Goal: Information Seeking & Learning: Learn about a topic

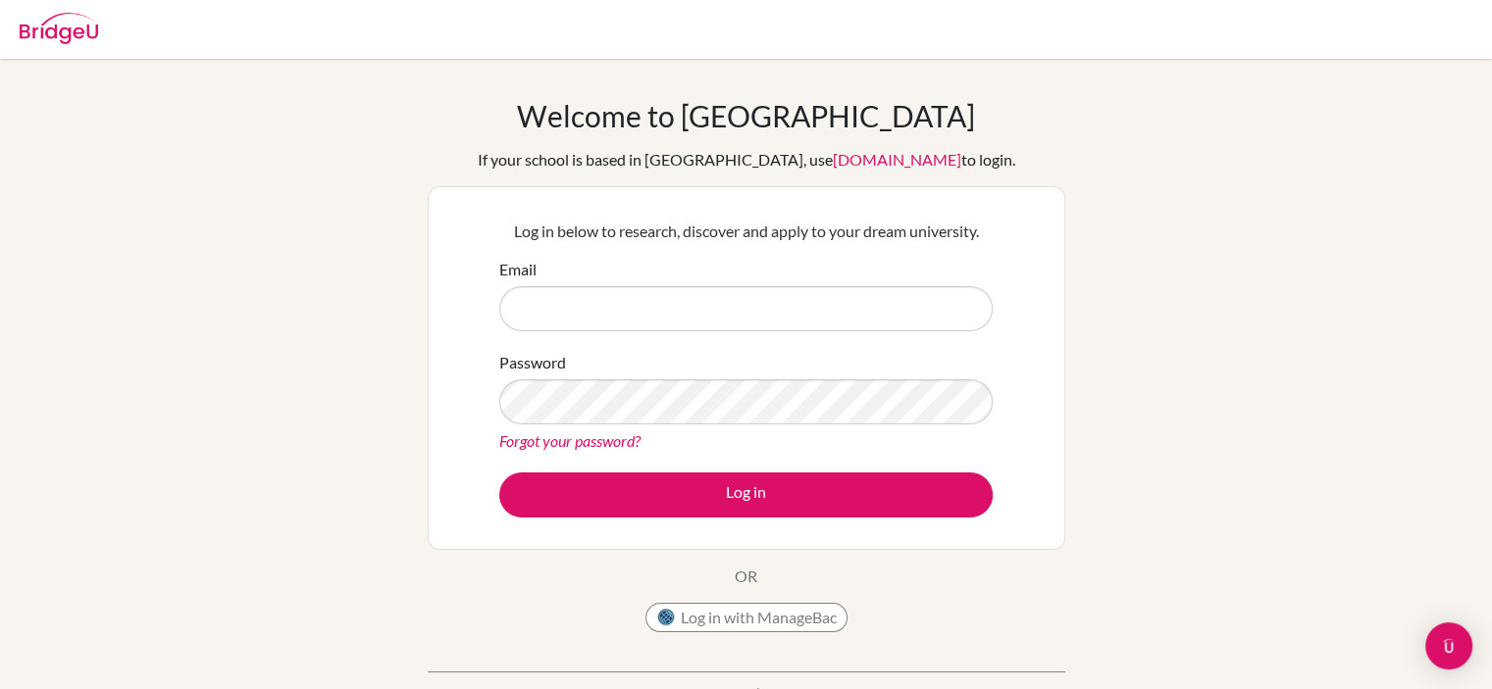
type input "nina.hedin@helsingborg.se"
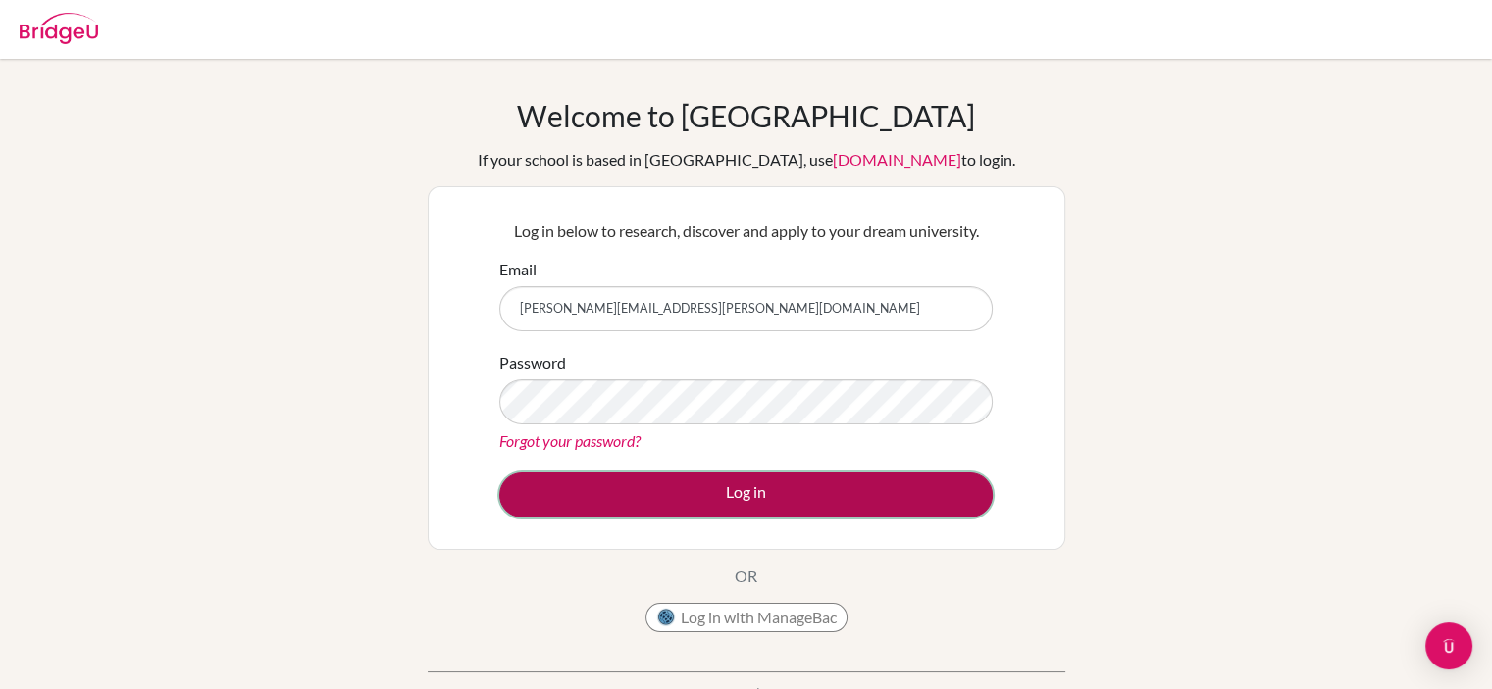
click at [749, 497] on button "Log in" at bounding box center [745, 495] width 493 height 45
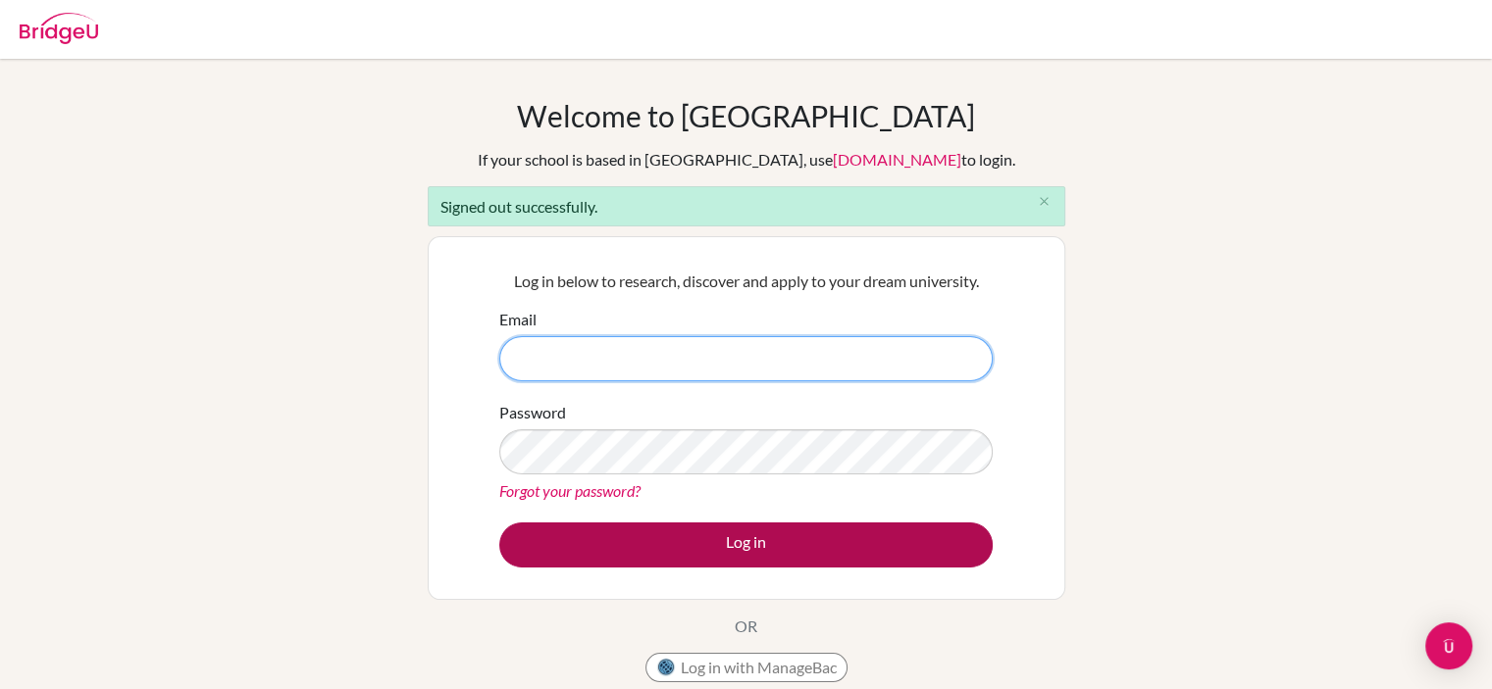
type input "[PERSON_NAME][EMAIL_ADDRESS][PERSON_NAME][DOMAIN_NAME]"
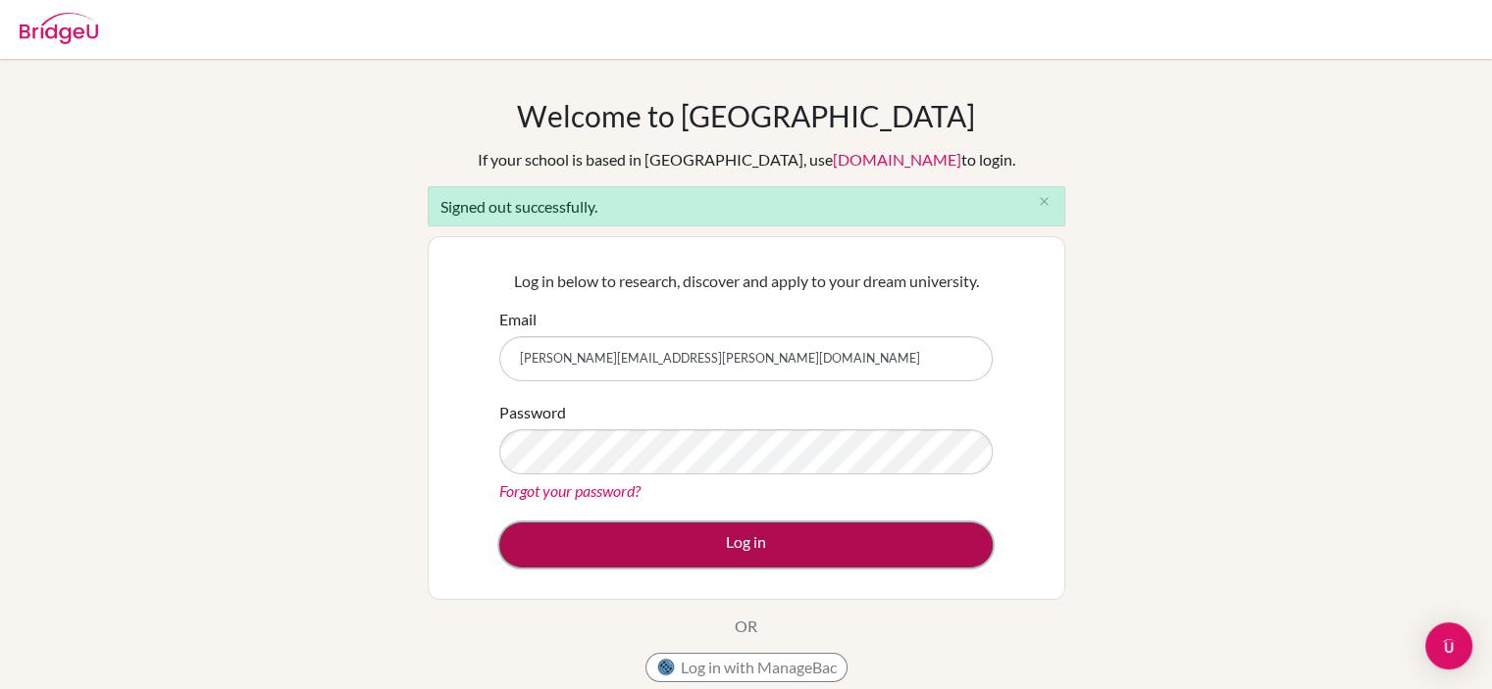
click at [768, 533] on button "Log in" at bounding box center [745, 545] width 493 height 45
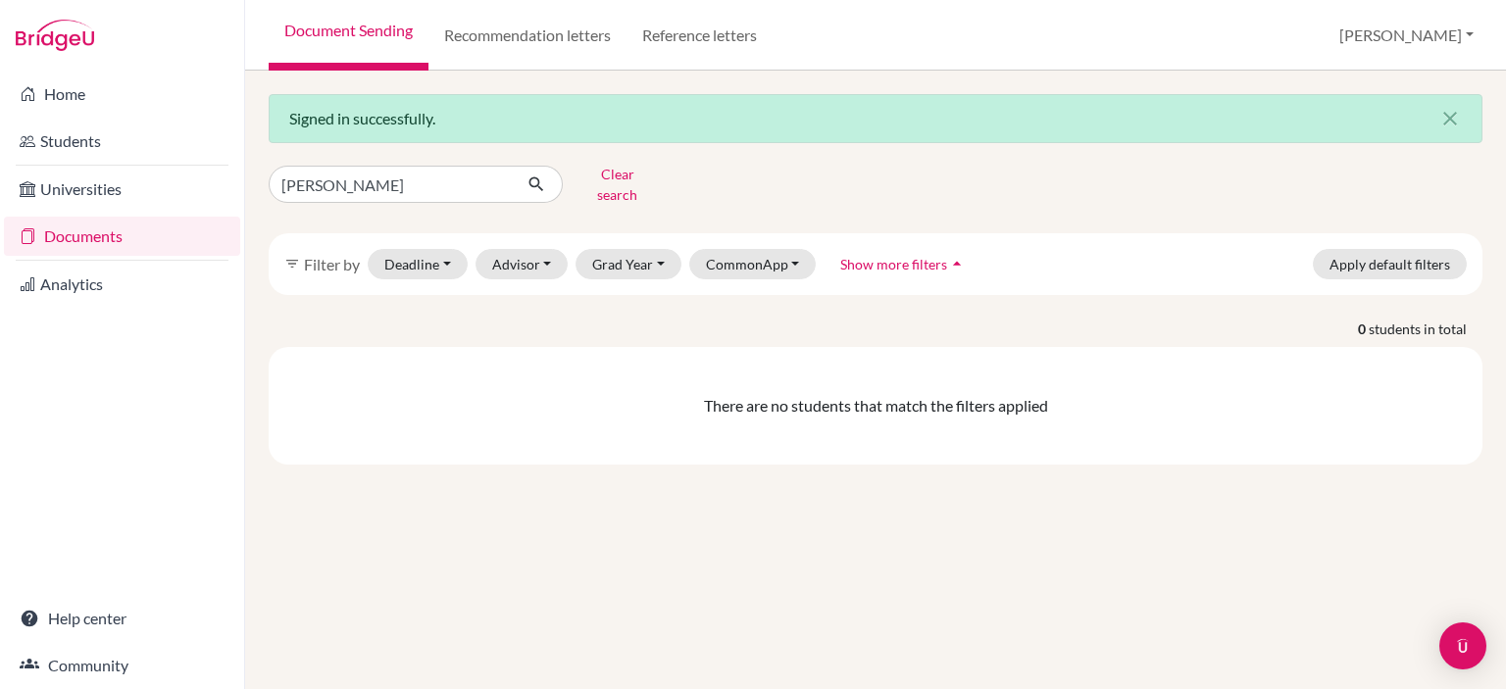
click at [86, 232] on link "Documents" at bounding box center [122, 236] width 236 height 39
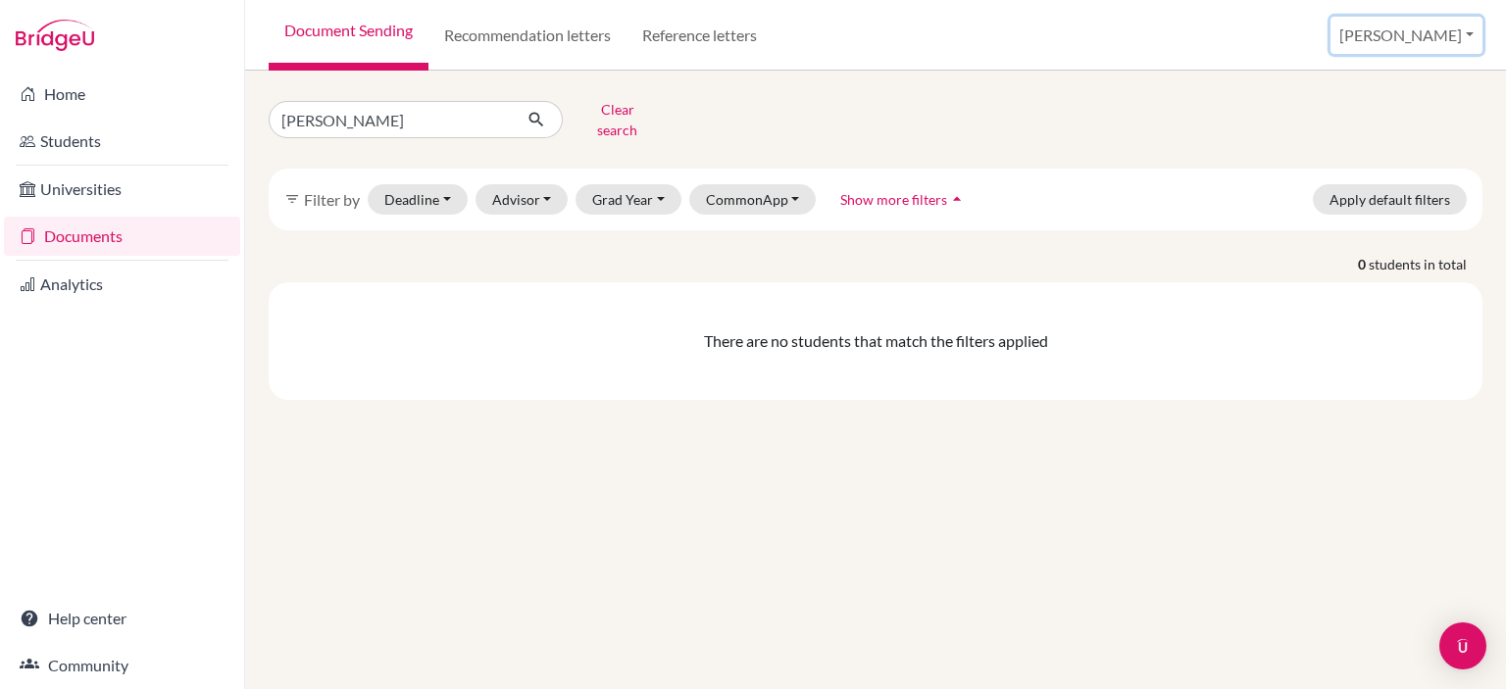
click at [1436, 45] on button "Nina" at bounding box center [1407, 35] width 152 height 37
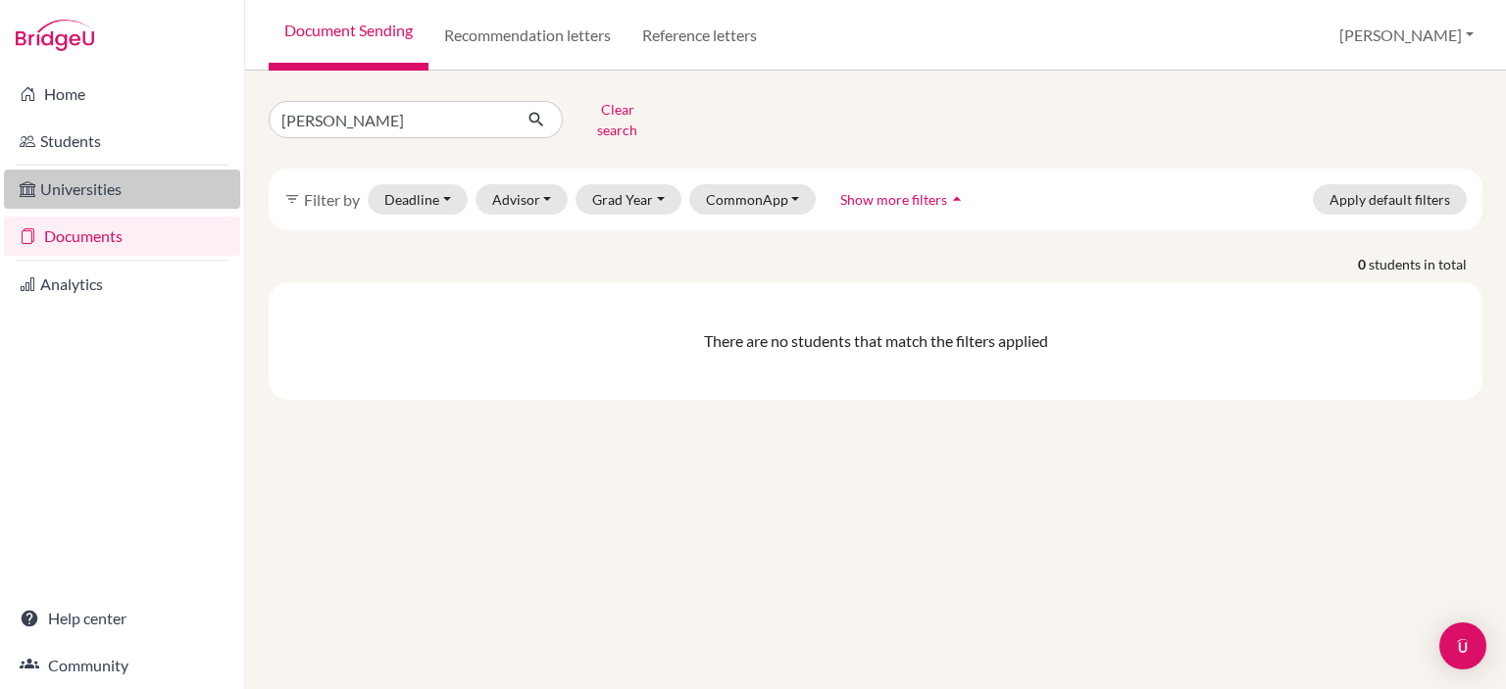
click at [94, 183] on link "Universities" at bounding box center [122, 189] width 236 height 39
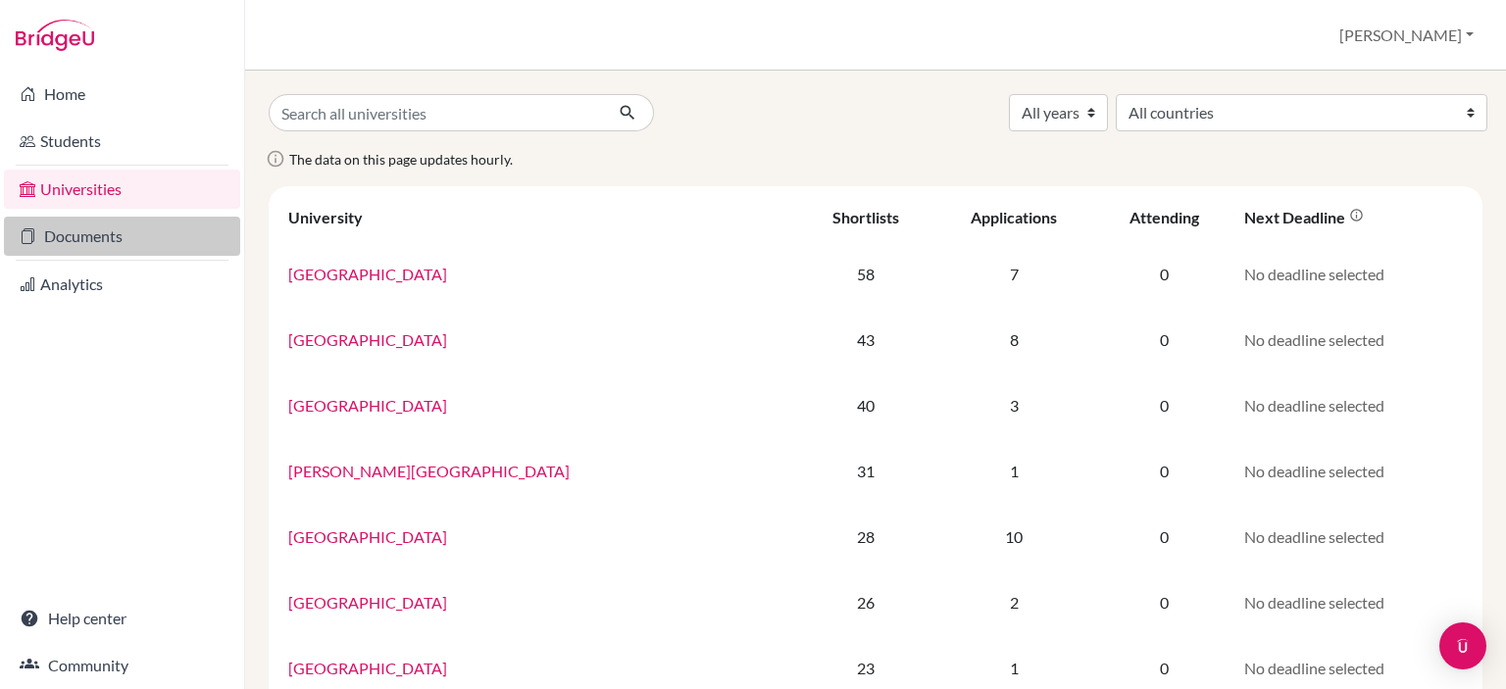
click at [84, 244] on link "Documents" at bounding box center [122, 236] width 236 height 39
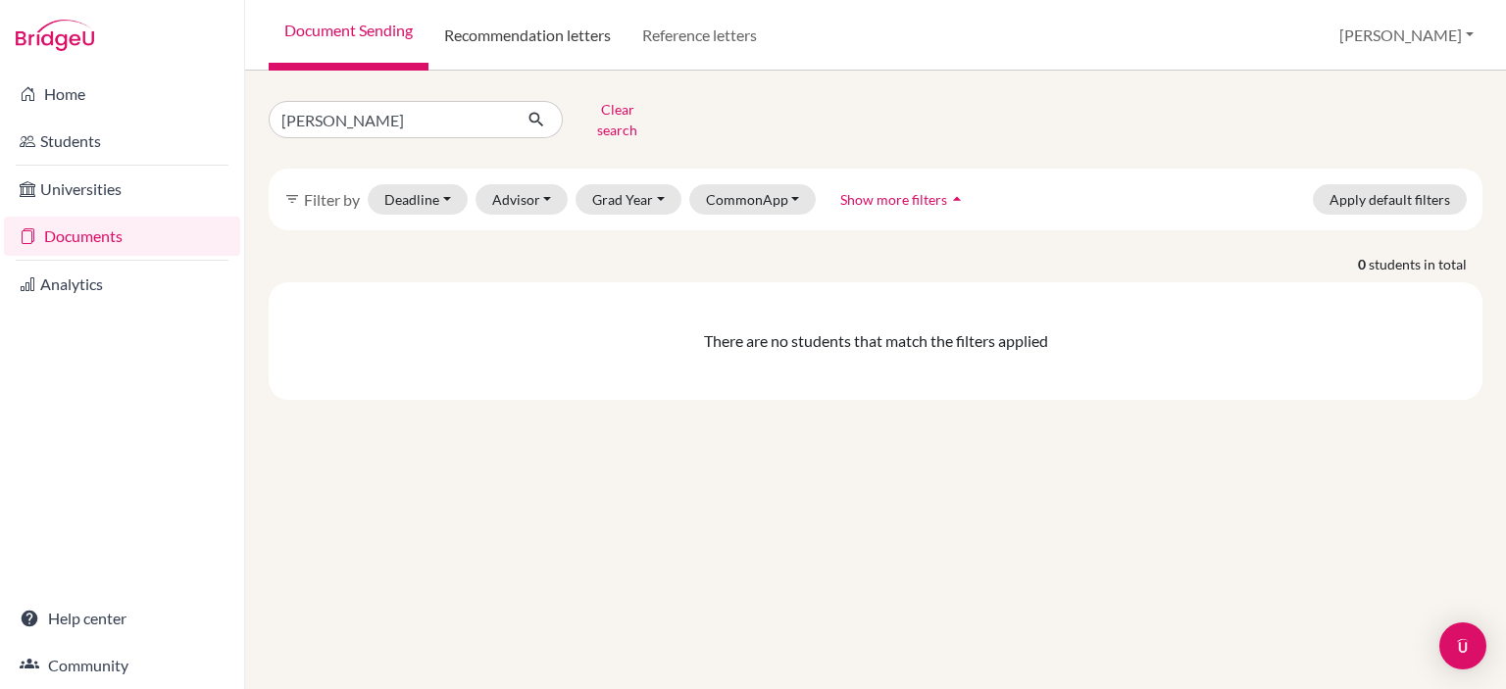
click at [557, 31] on link "Recommendation letters" at bounding box center [528, 35] width 198 height 71
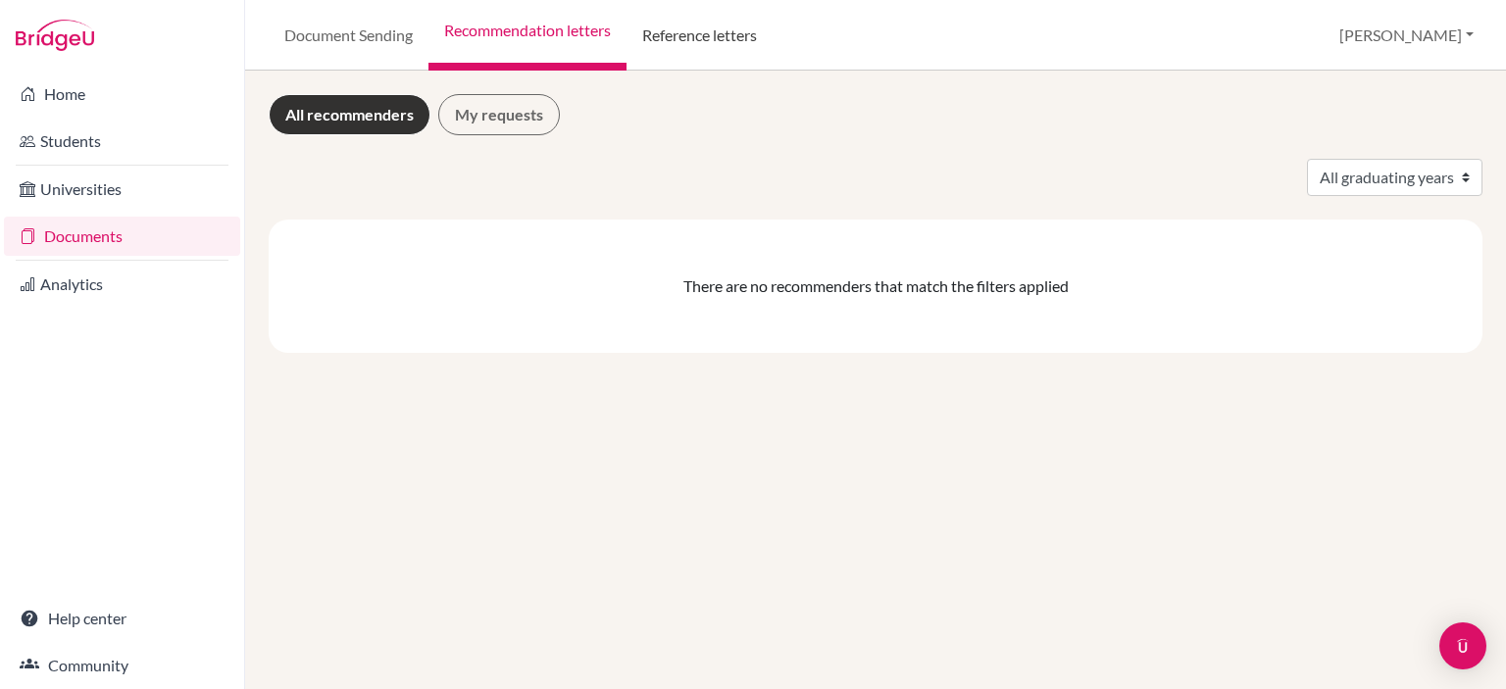
click at [740, 40] on link "Reference letters" at bounding box center [700, 35] width 146 height 71
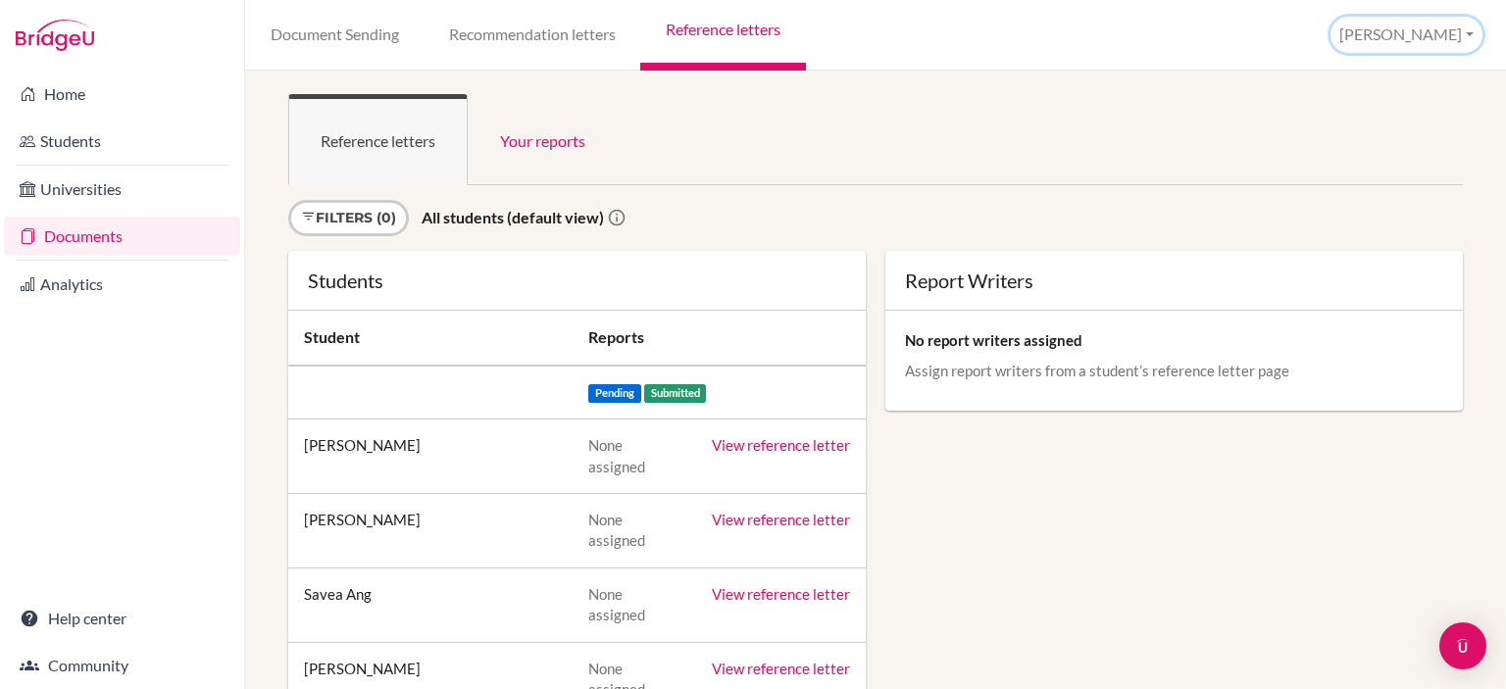
click at [1434, 35] on button "[PERSON_NAME]" at bounding box center [1407, 35] width 152 height 36
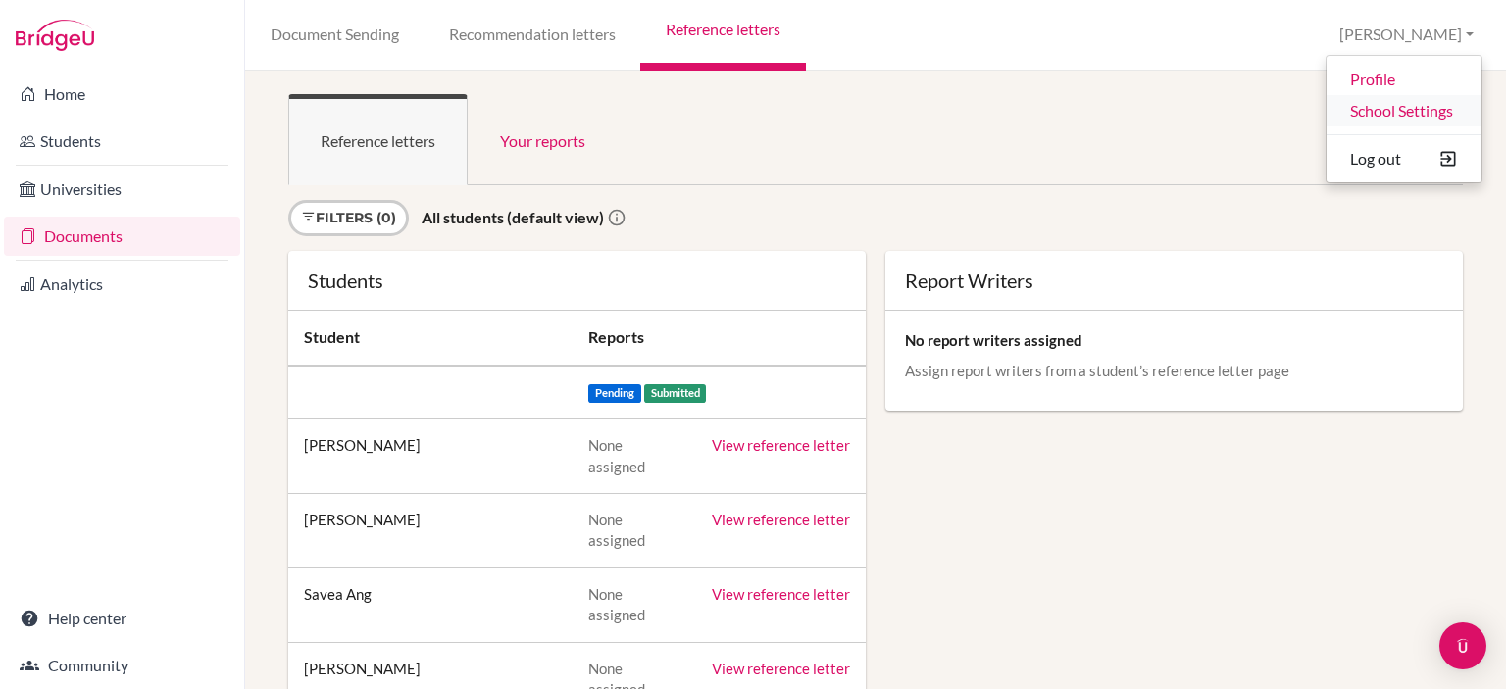
click at [1380, 114] on link "School Settings" at bounding box center [1404, 110] width 155 height 31
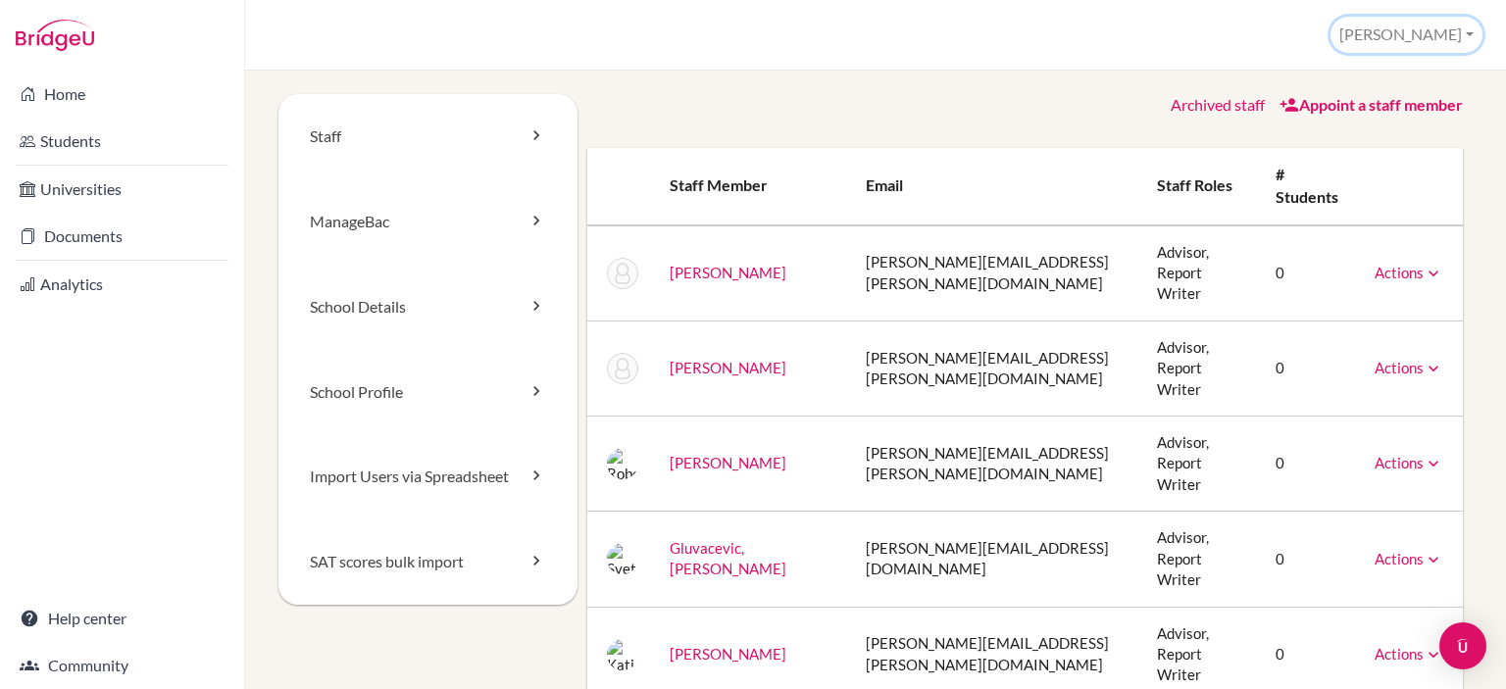
click at [1439, 31] on button "[PERSON_NAME]" at bounding box center [1407, 35] width 152 height 36
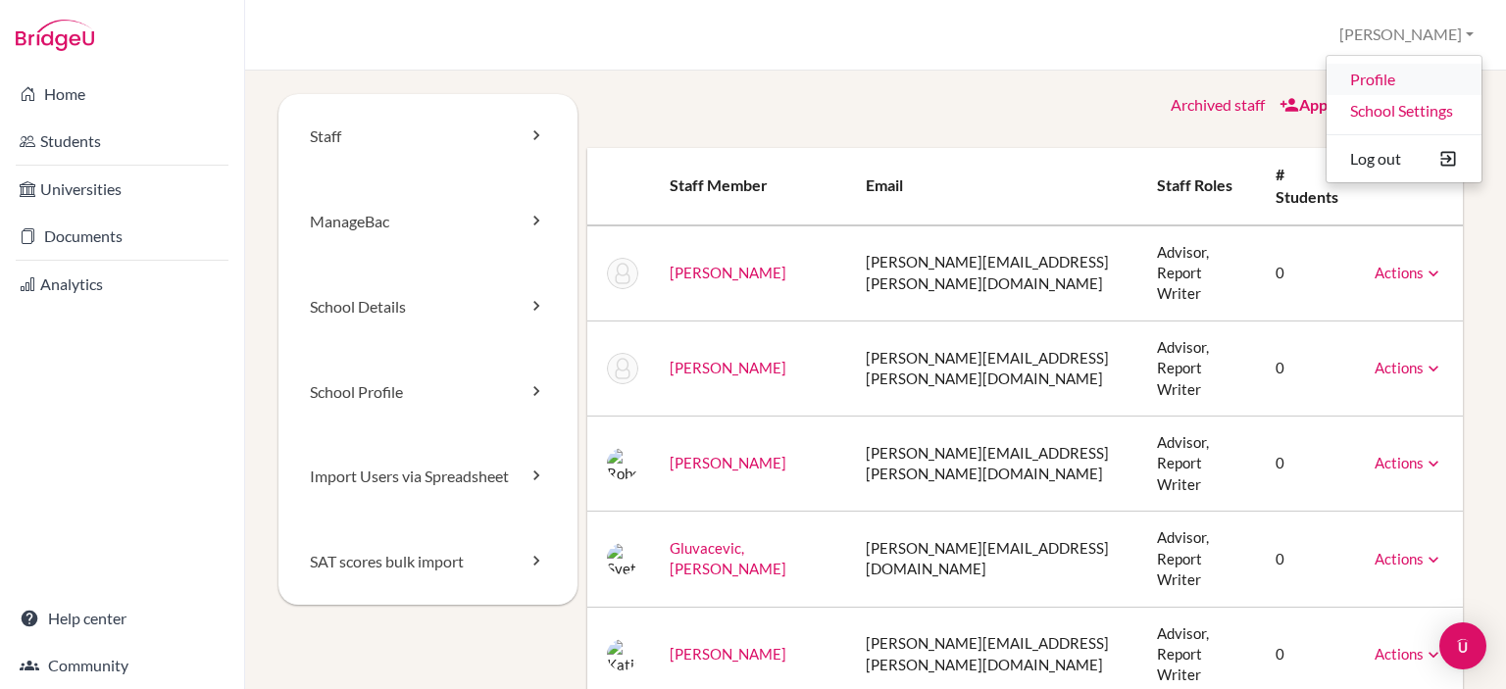
click at [1408, 79] on link "Profile" at bounding box center [1404, 79] width 155 height 31
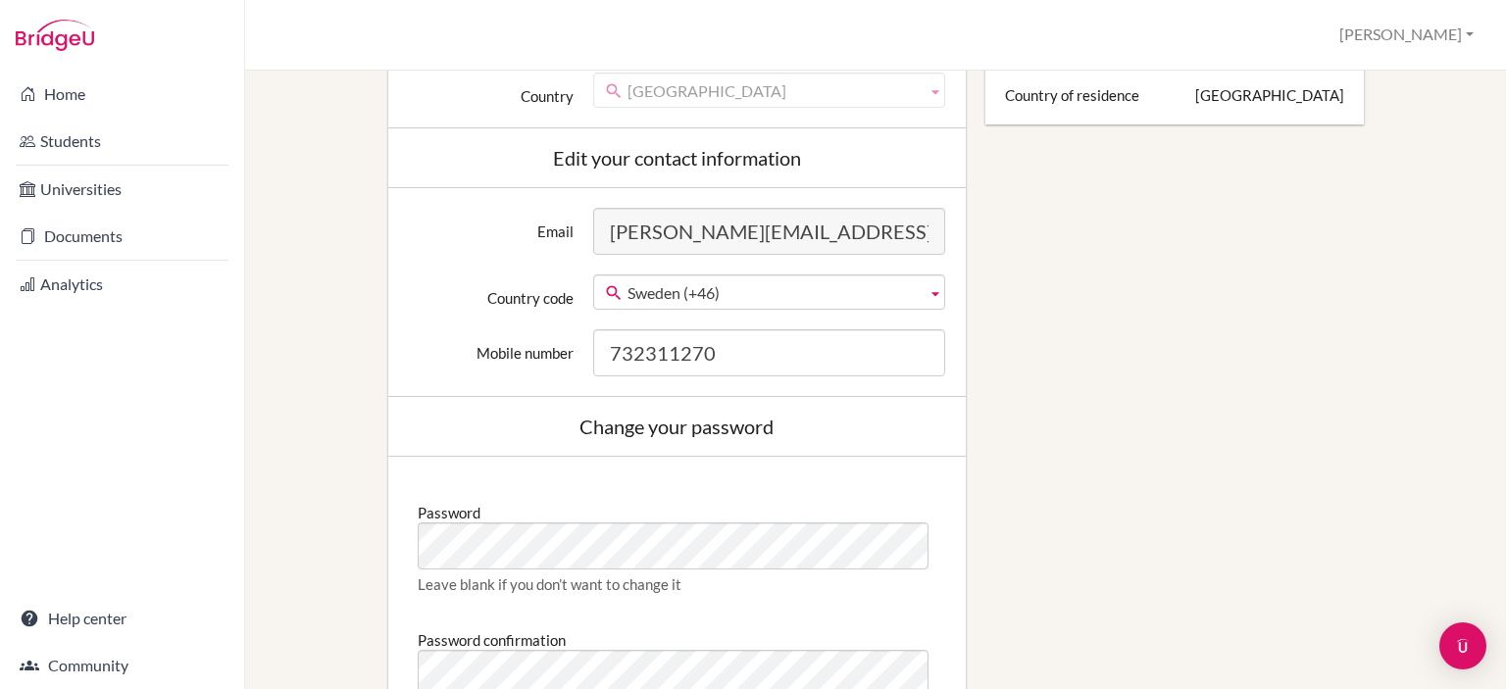
scroll to position [729, 0]
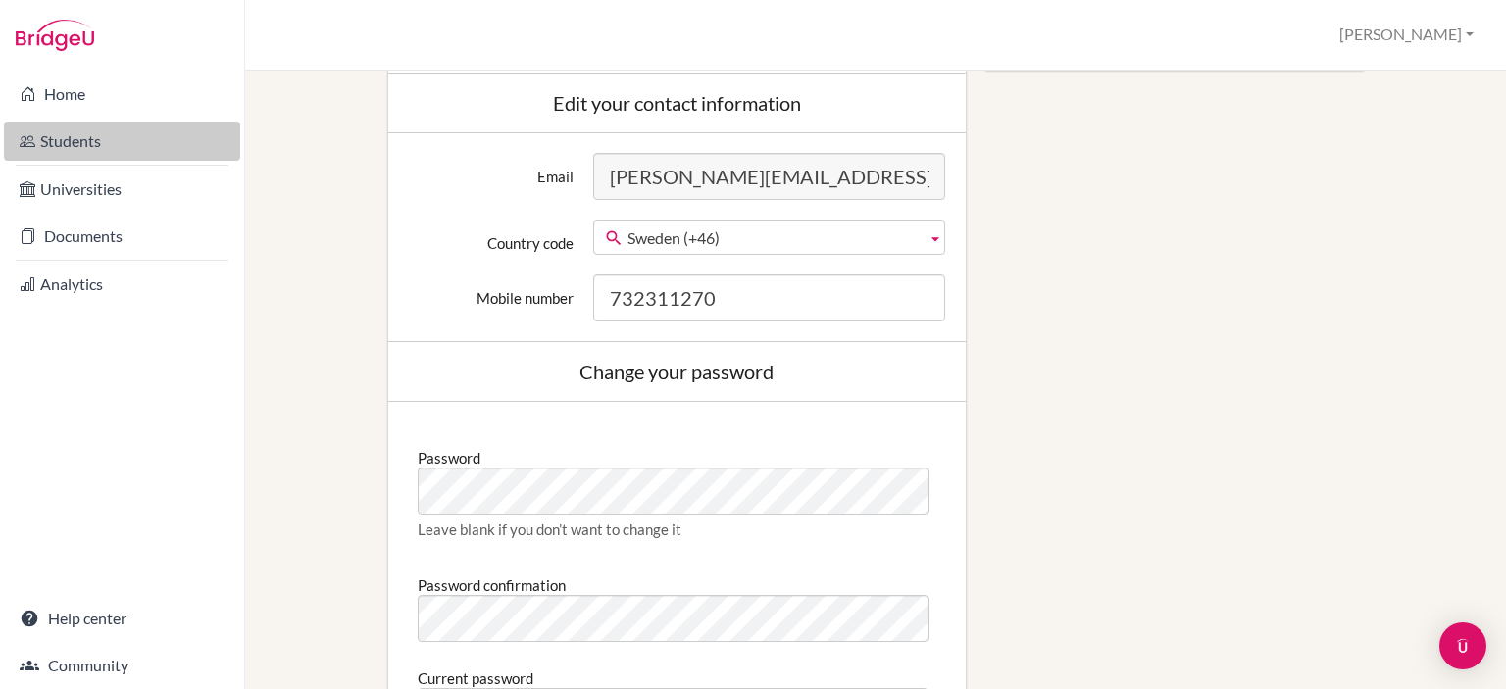
click at [75, 144] on link "Students" at bounding box center [122, 141] width 236 height 39
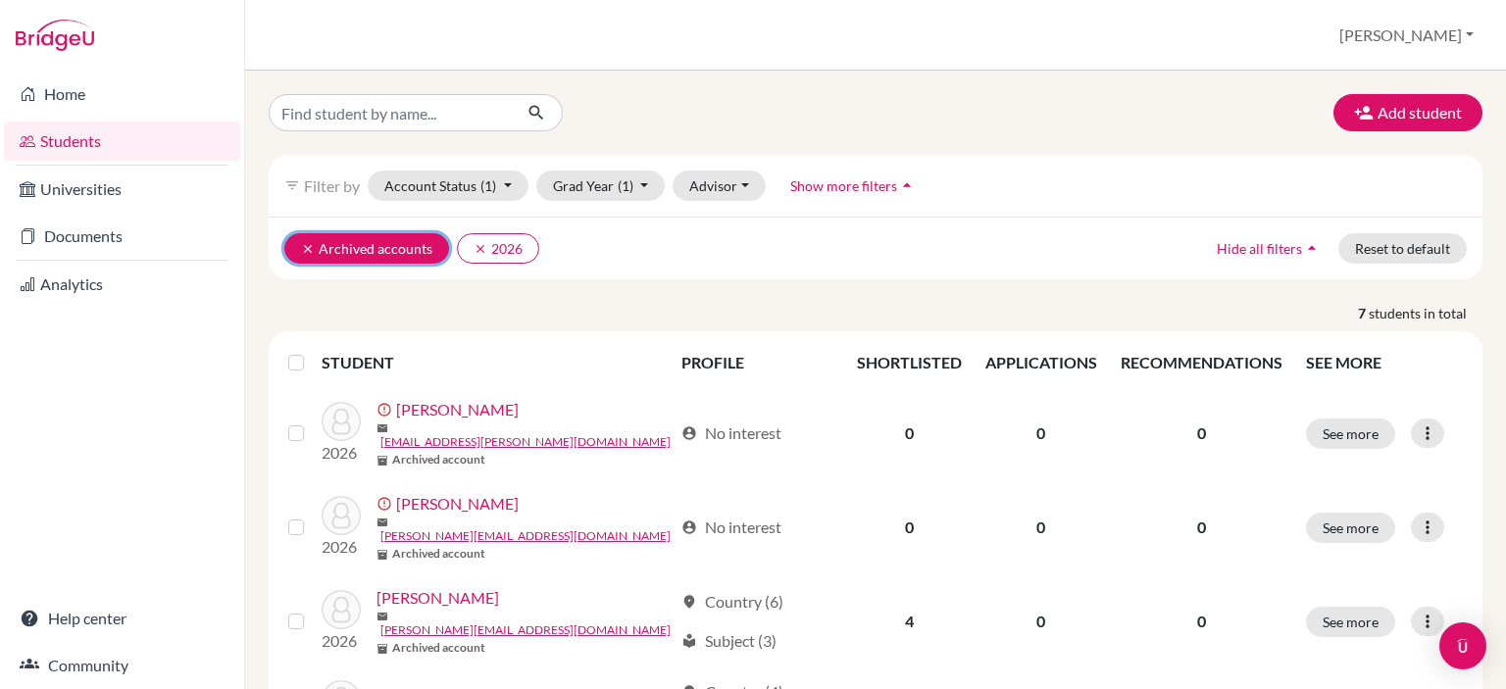
click at [306, 242] on icon "clear" at bounding box center [308, 249] width 14 height 14
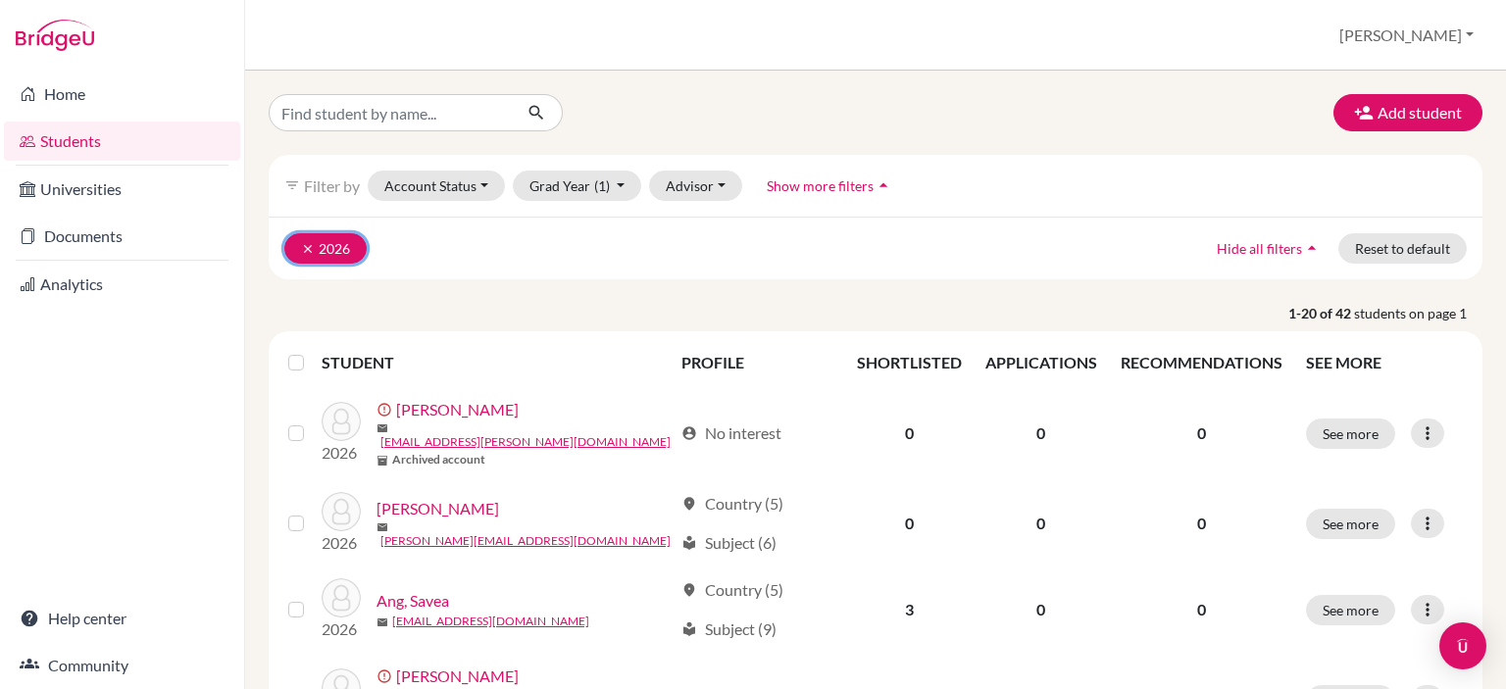
click at [308, 245] on icon "clear" at bounding box center [308, 249] width 14 height 14
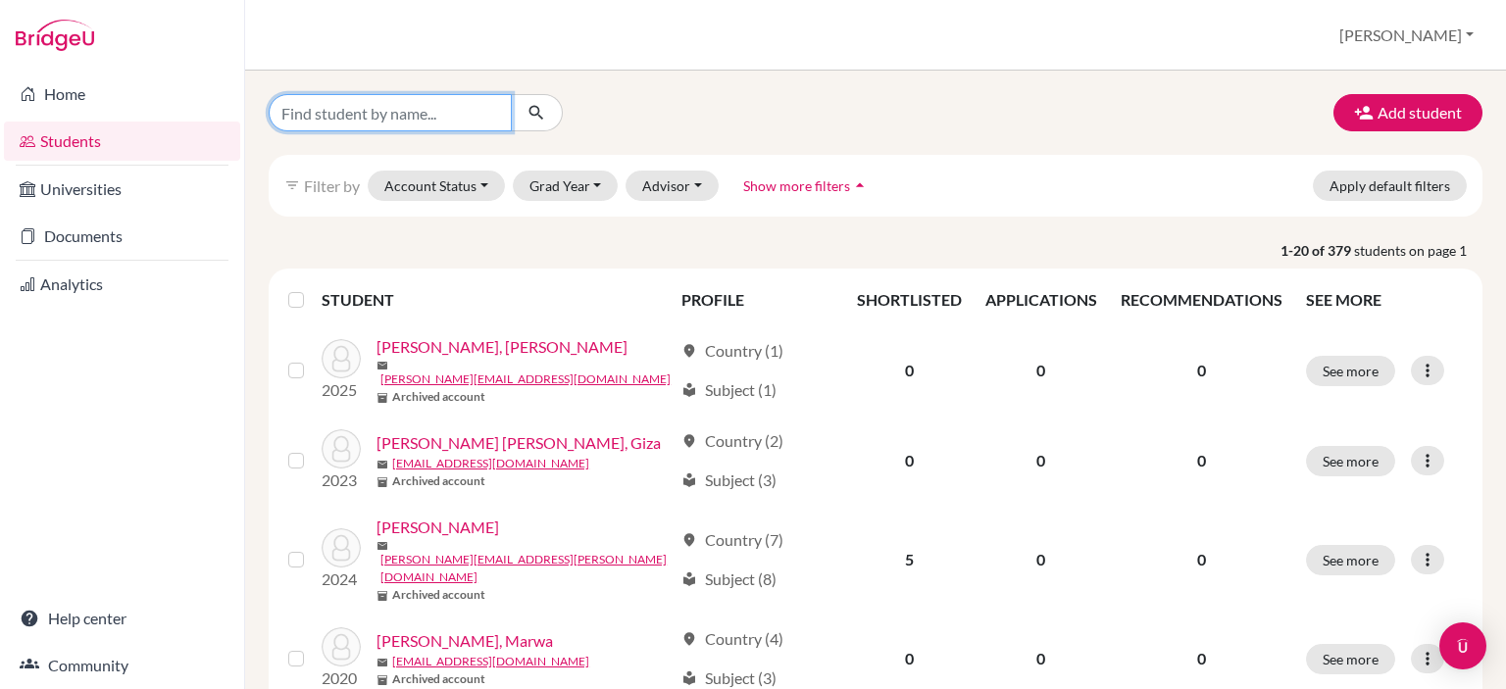
click at [352, 121] on input "Find student by name..." at bounding box center [390, 112] width 243 height 37
type input "trishna"
click button "submit" at bounding box center [537, 112] width 52 height 37
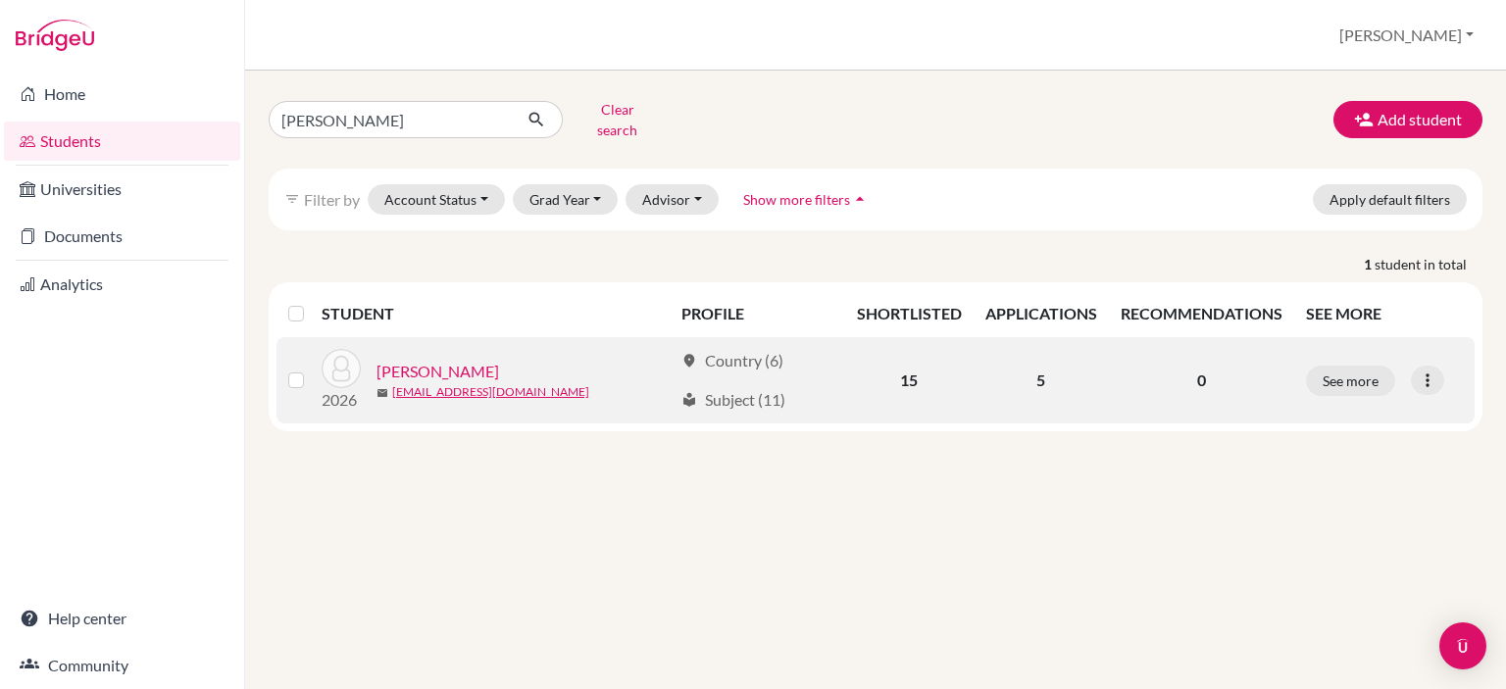
click at [446, 360] on link "Nair, Trishna" at bounding box center [438, 372] width 123 height 24
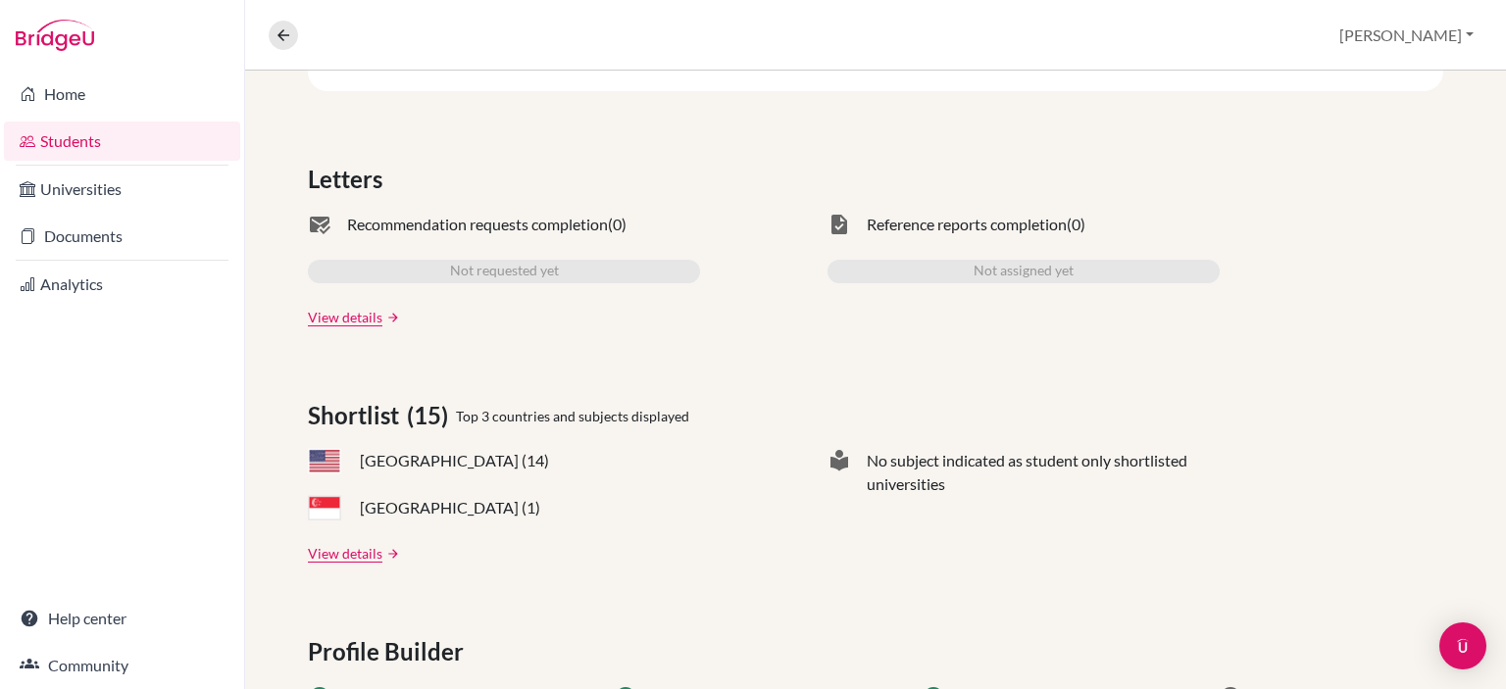
scroll to position [229, 0]
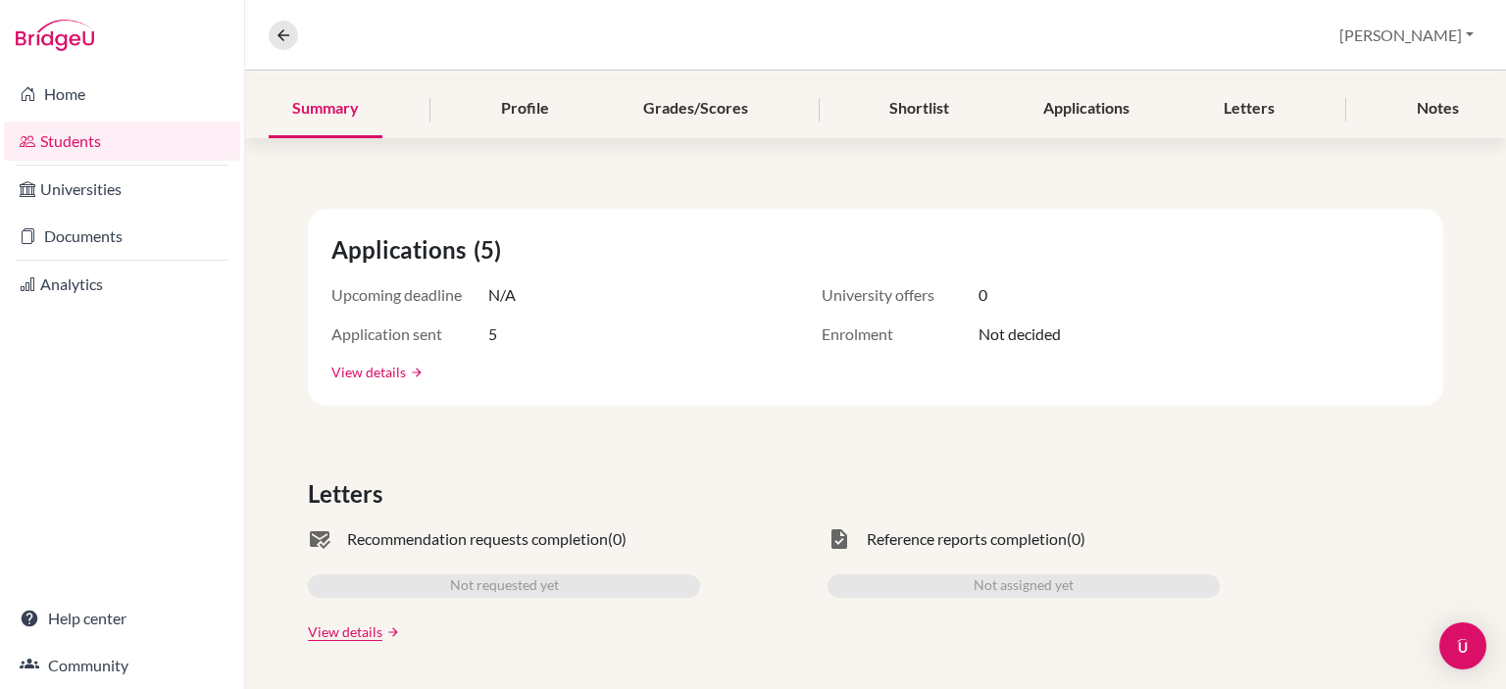
click at [387, 369] on link "View details" at bounding box center [368, 372] width 75 height 21
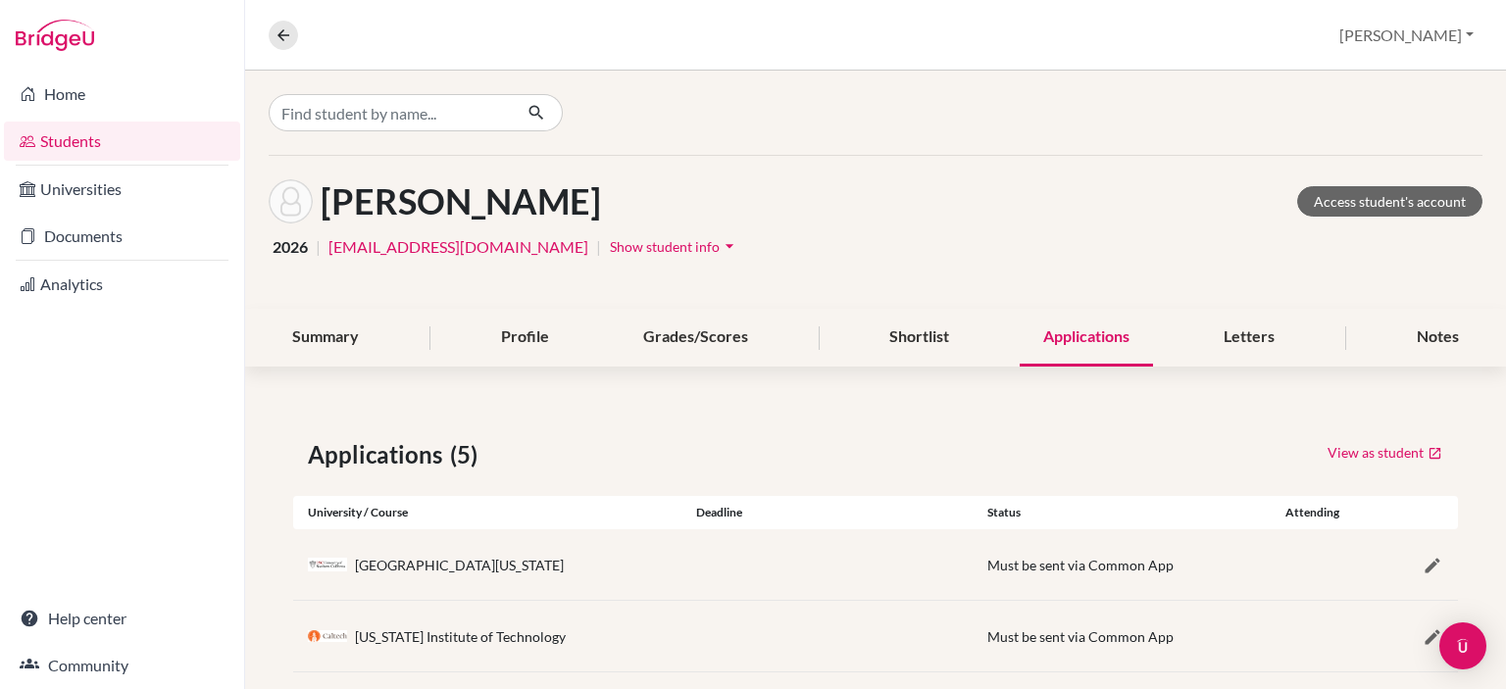
scroll to position [243, 0]
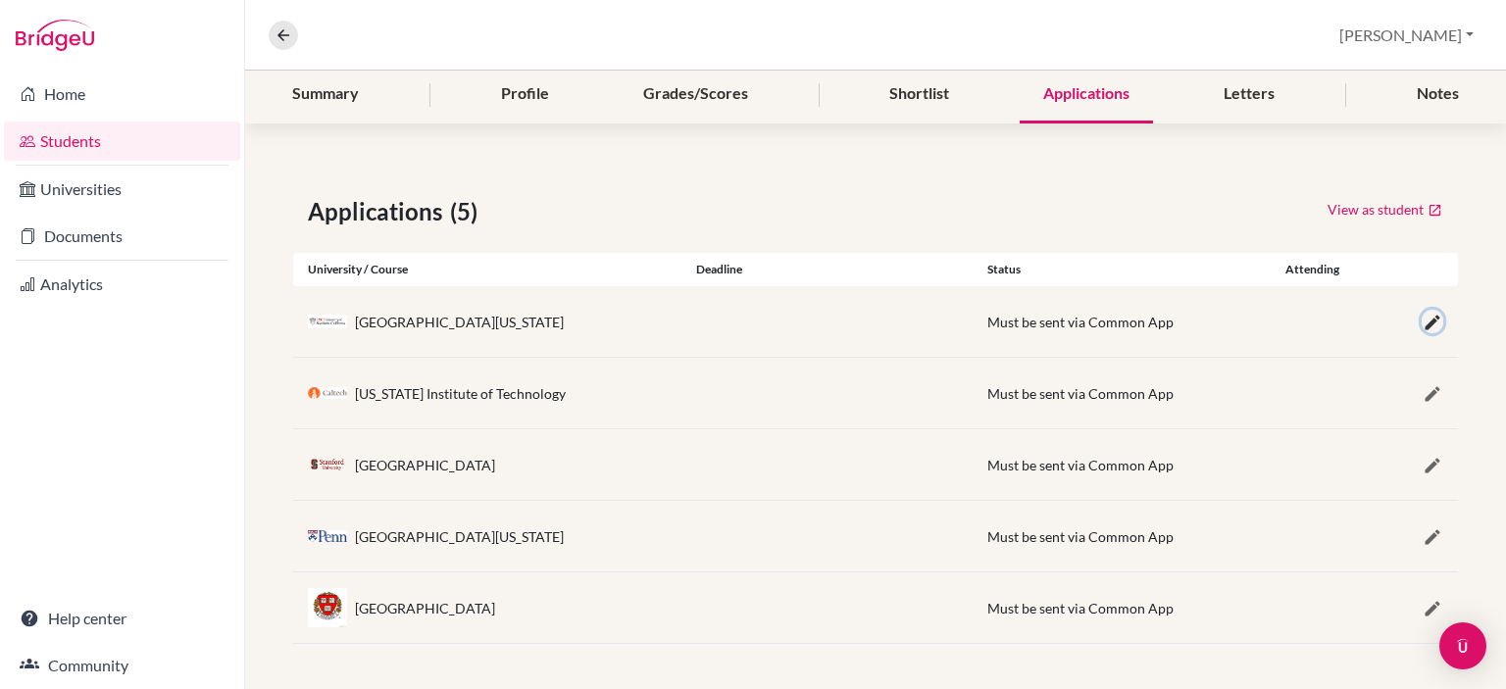
click at [1423, 326] on icon "button" at bounding box center [1433, 323] width 20 height 20
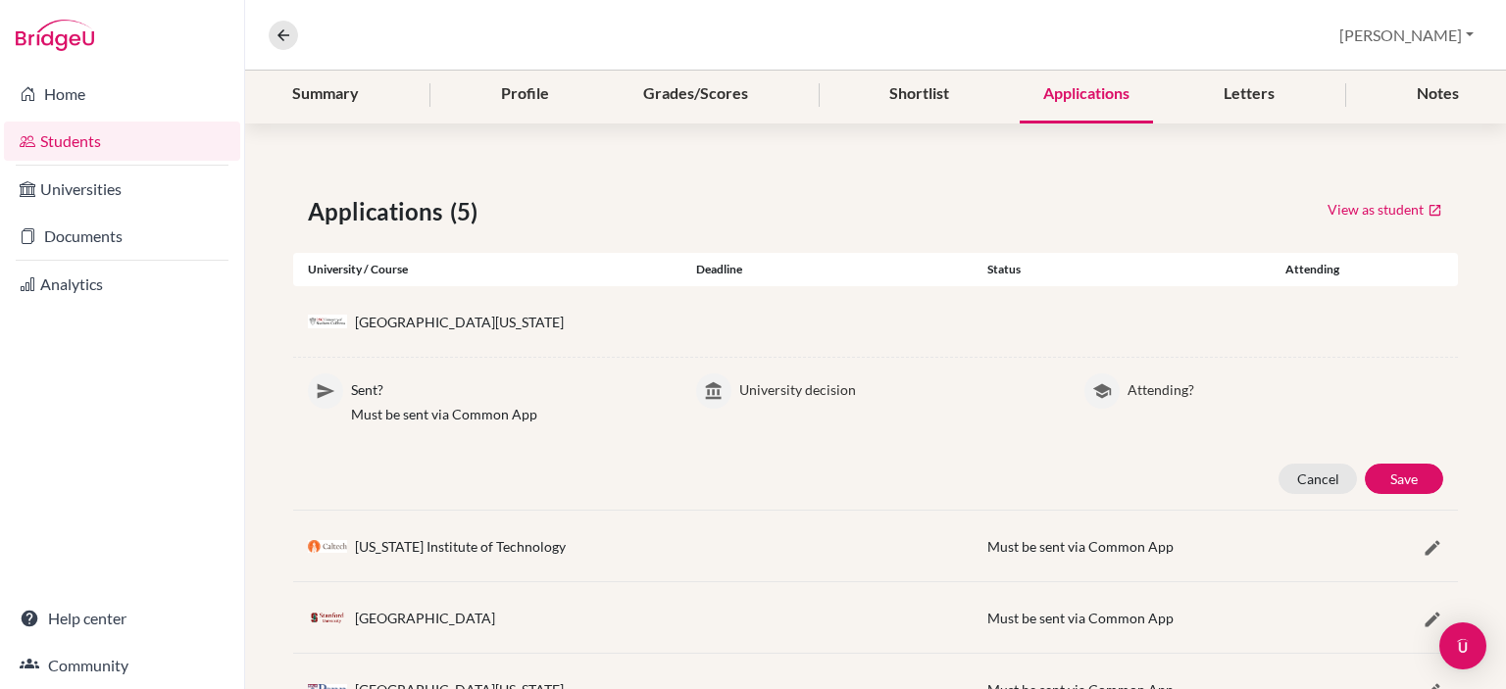
scroll to position [395, 0]
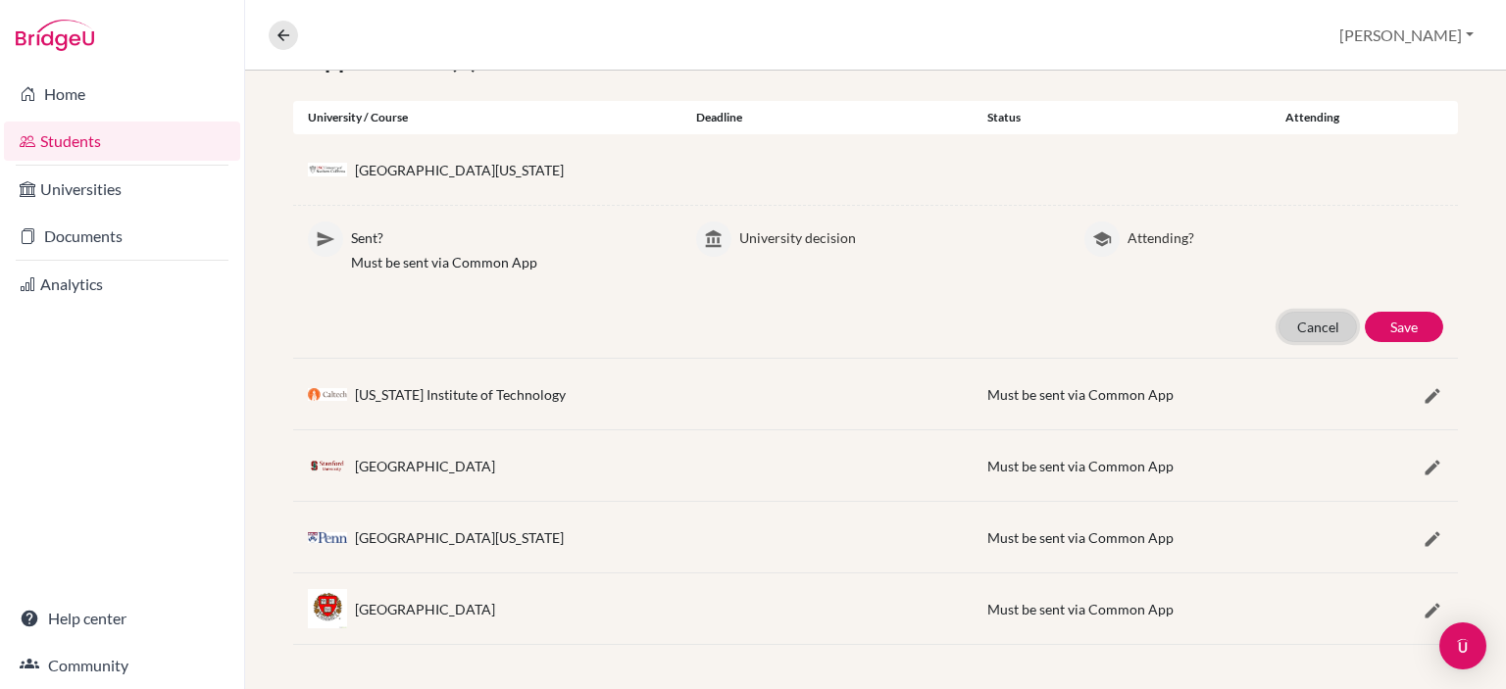
click at [1292, 318] on button "Cancel" at bounding box center [1318, 327] width 78 height 30
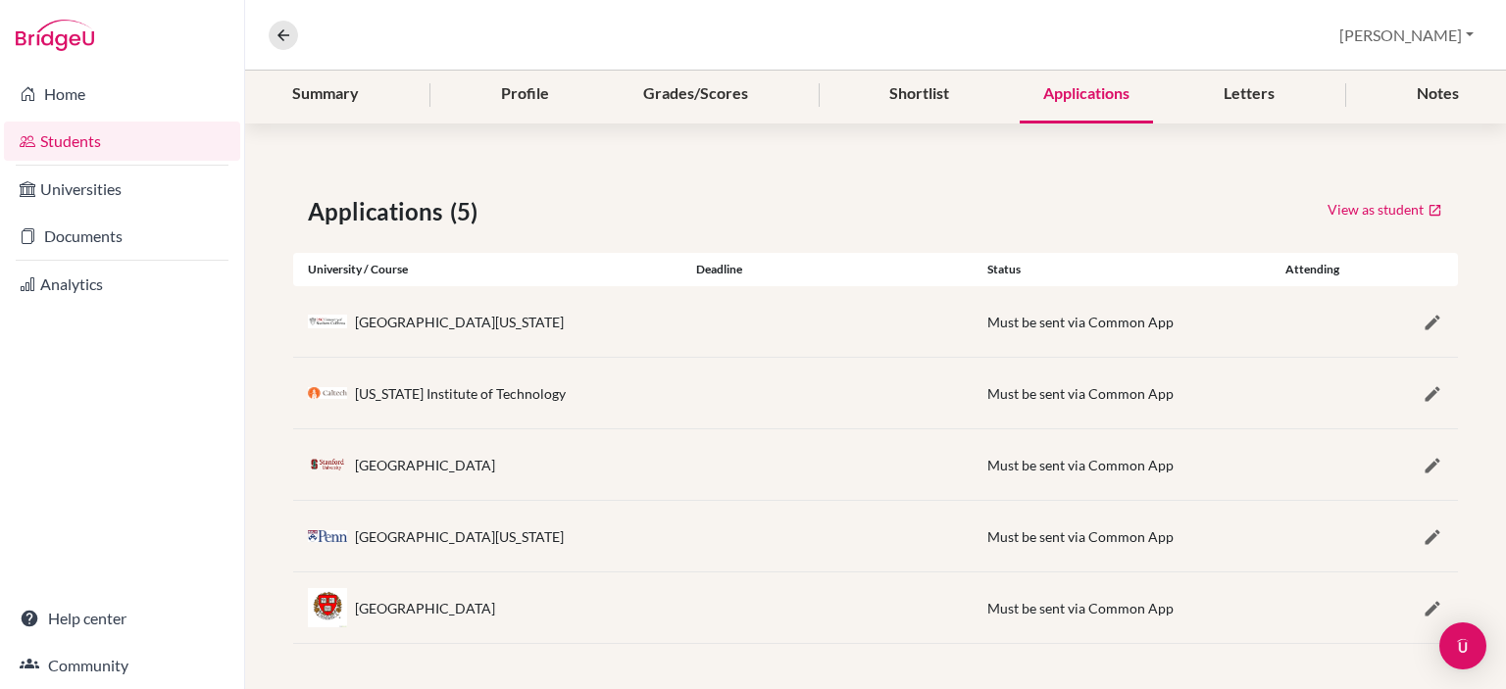
scroll to position [0, 0]
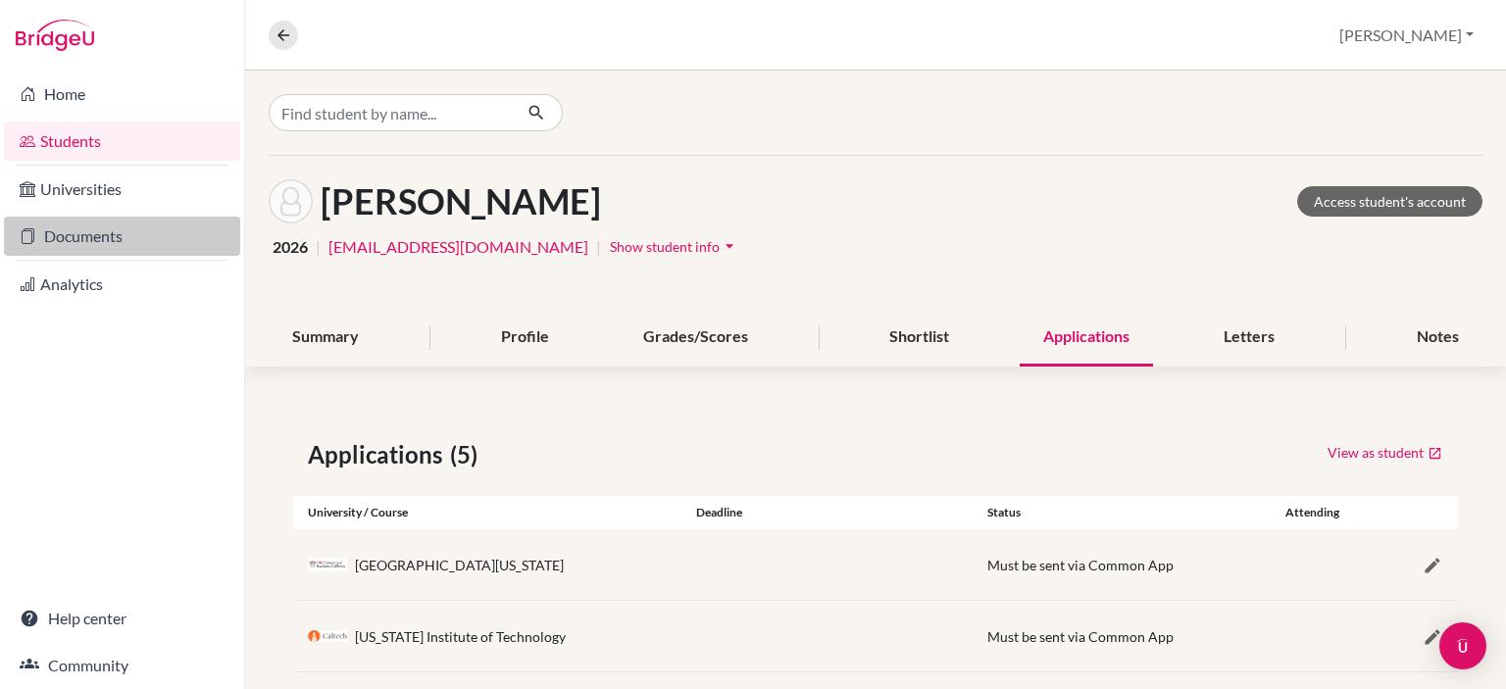
click at [146, 243] on link "Documents" at bounding box center [122, 236] width 236 height 39
